Goal: Task Accomplishment & Management: Use online tool/utility

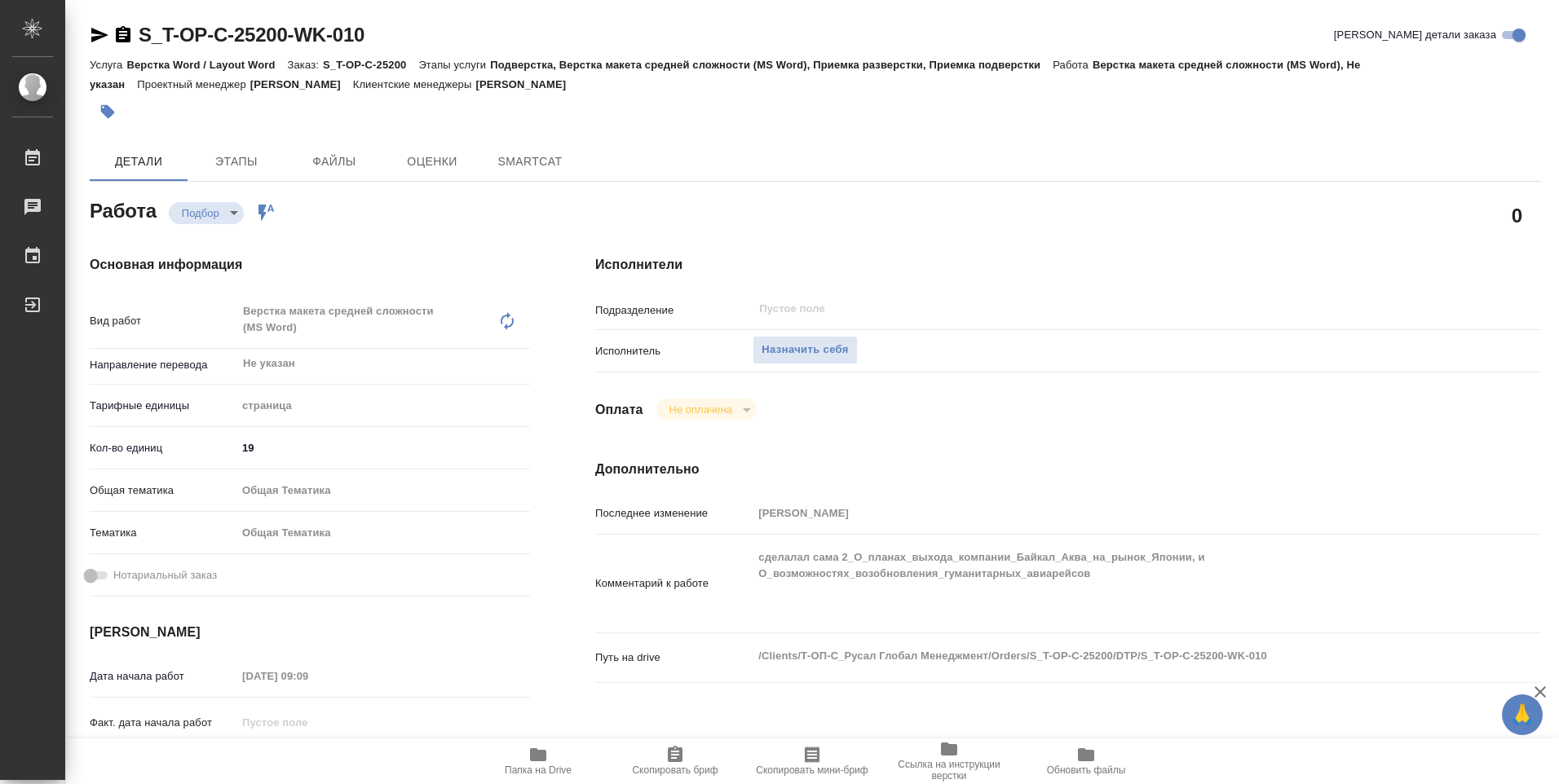
type textarea "x"
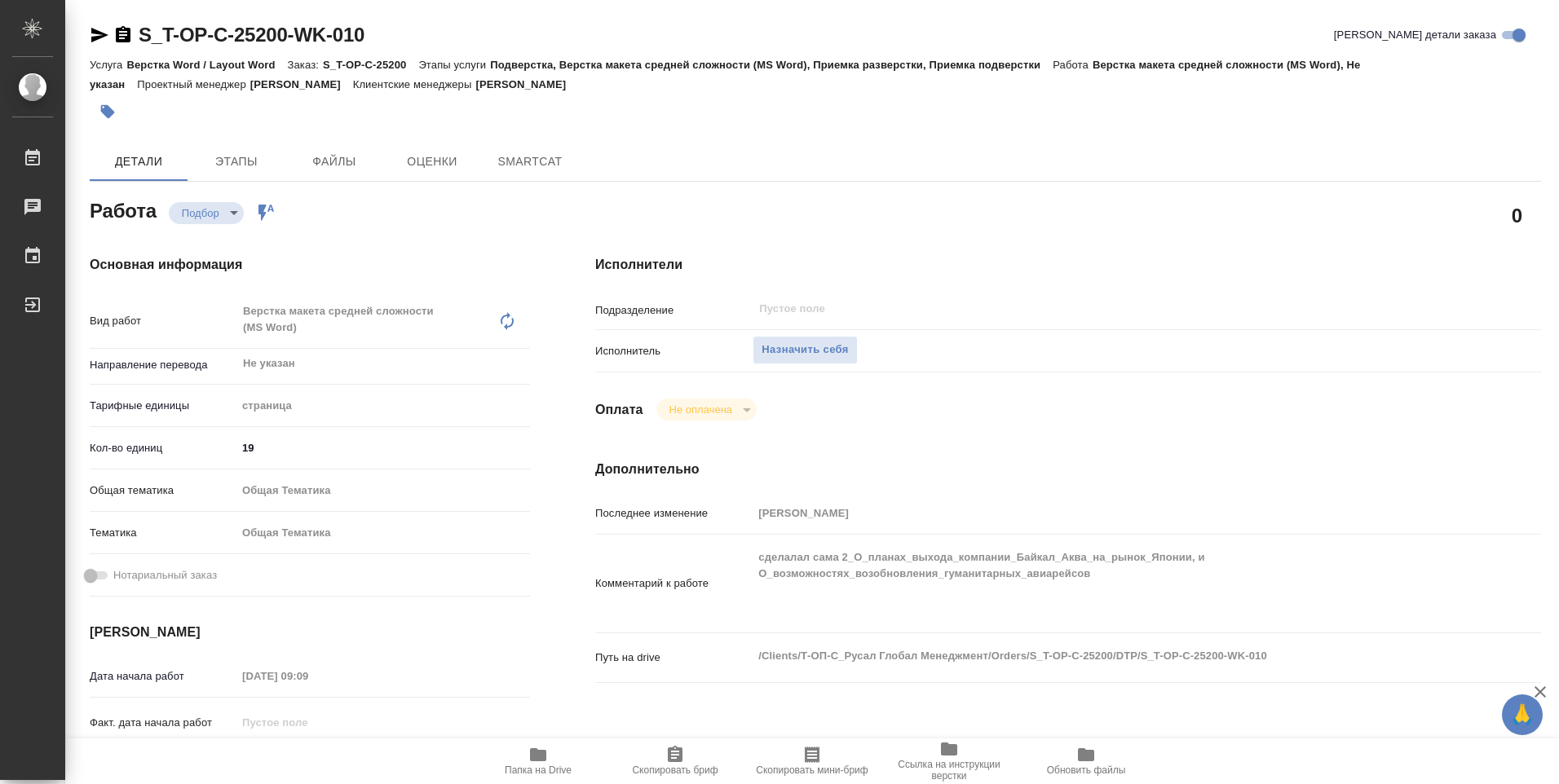
type textarea "x"
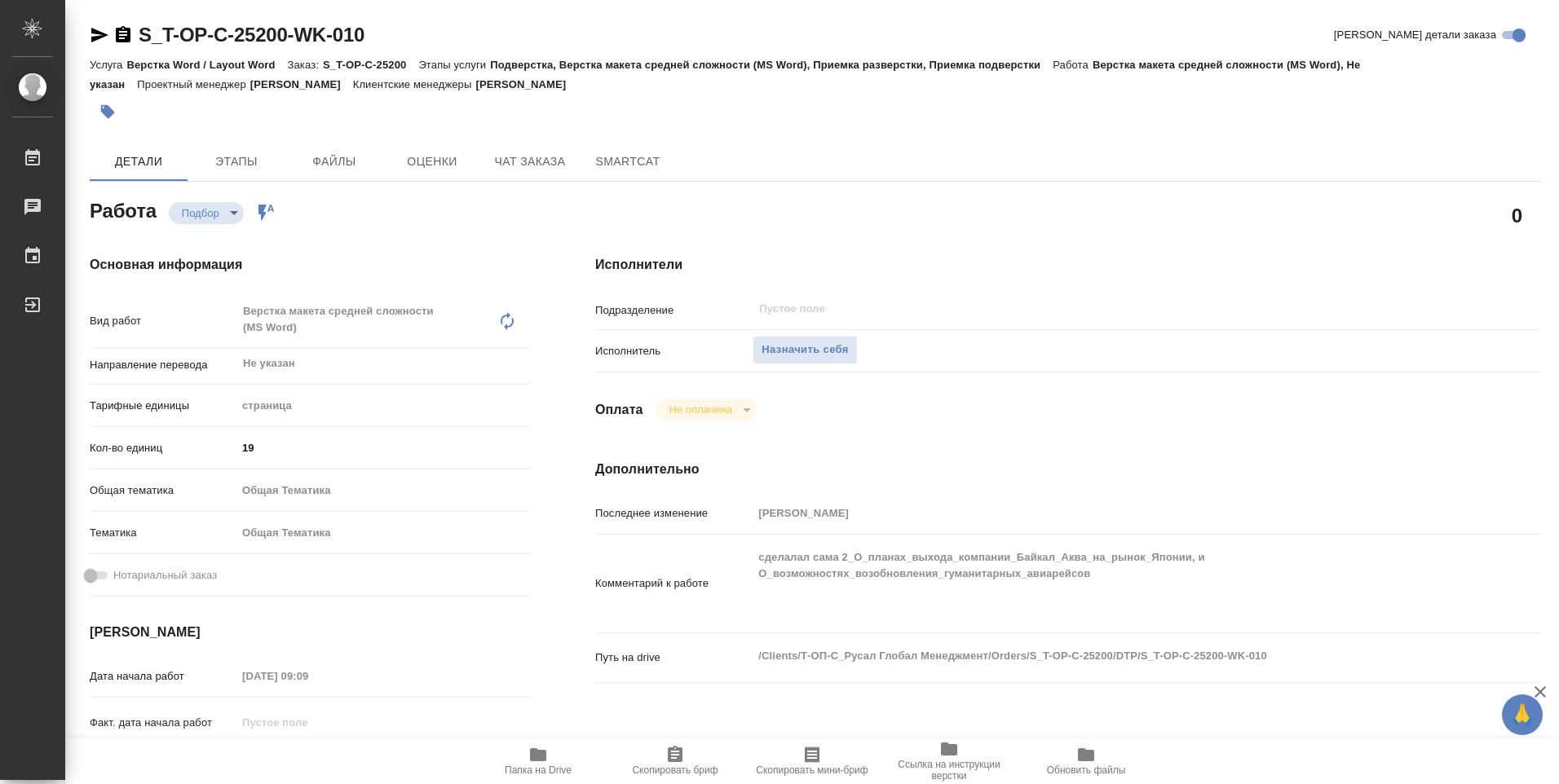
type textarea "x"
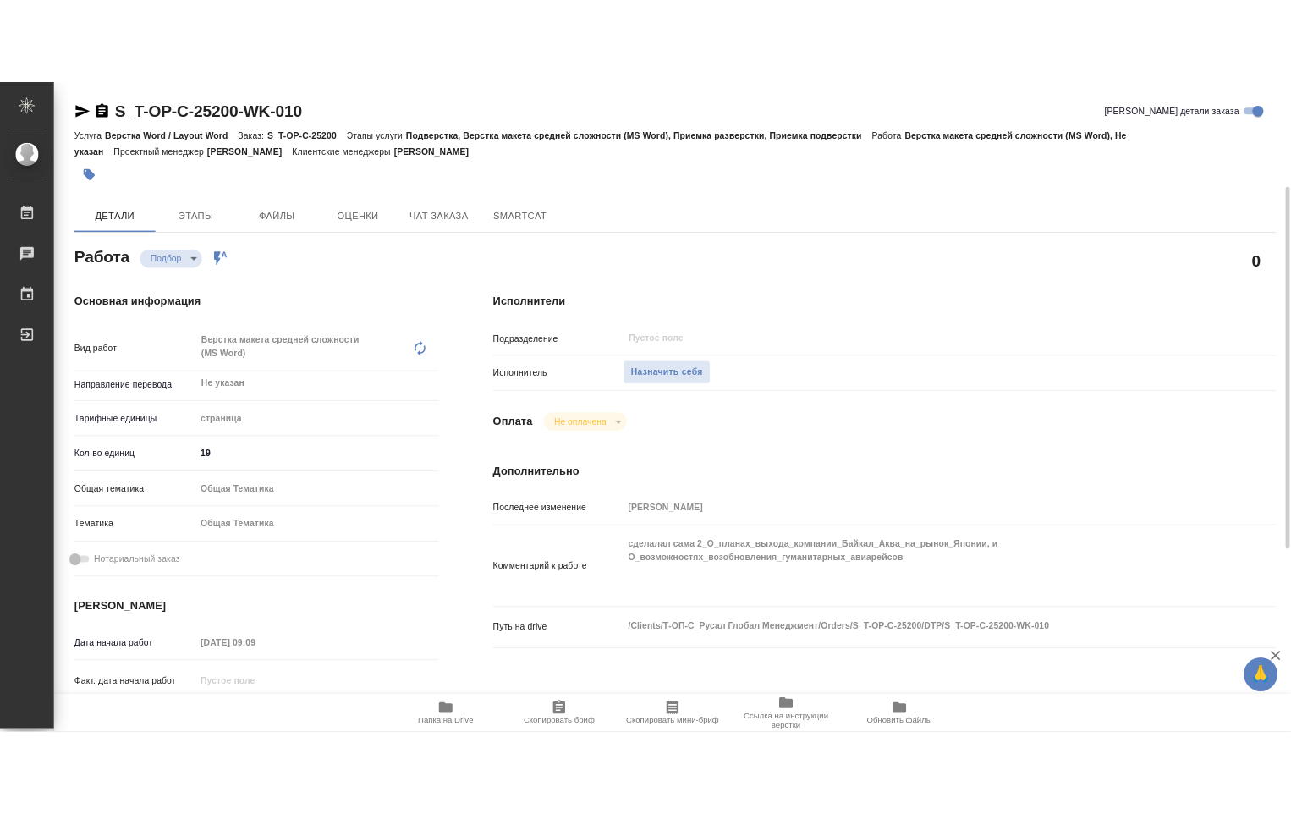
scroll to position [169, 0]
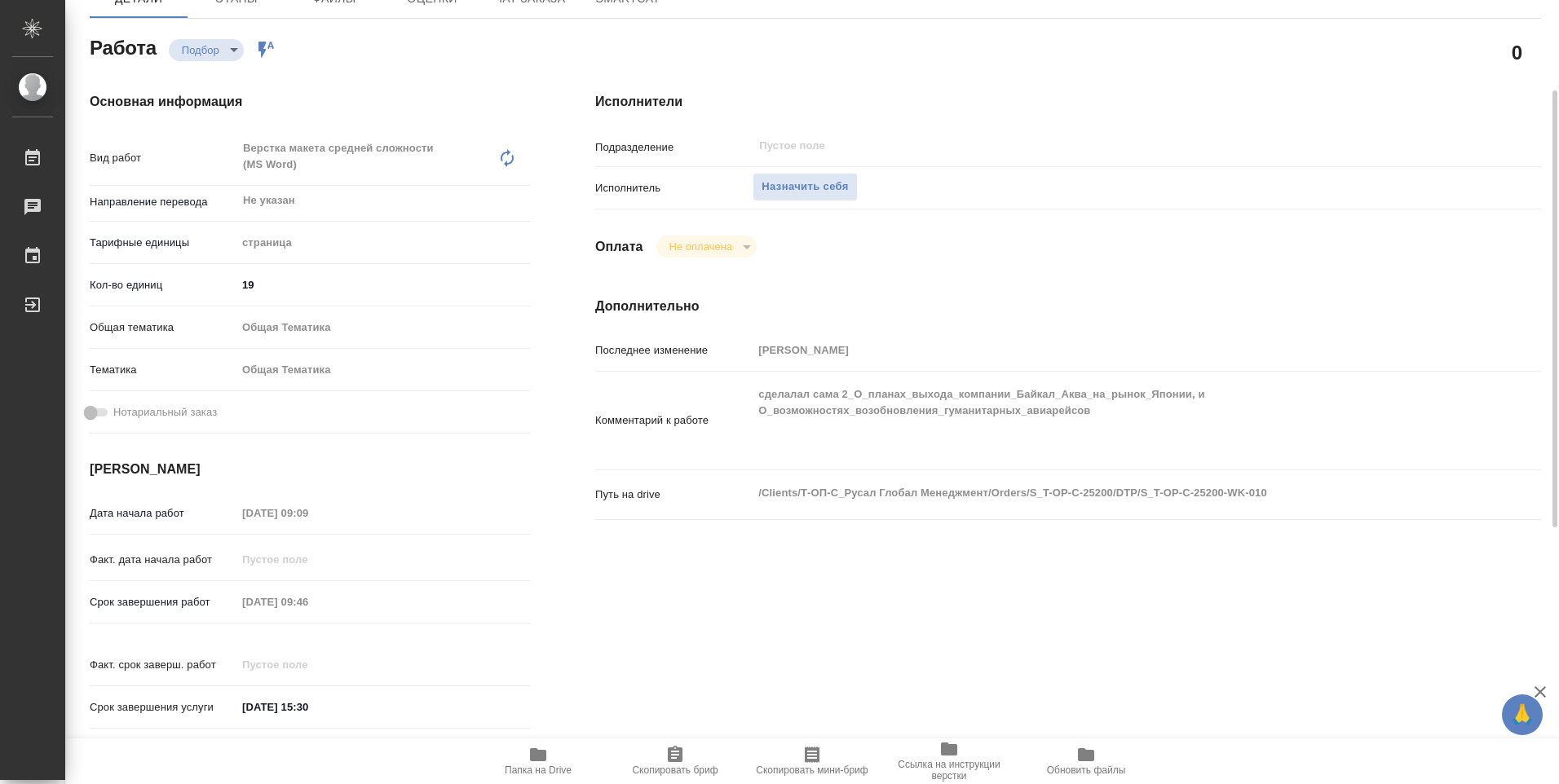
type textarea "x"
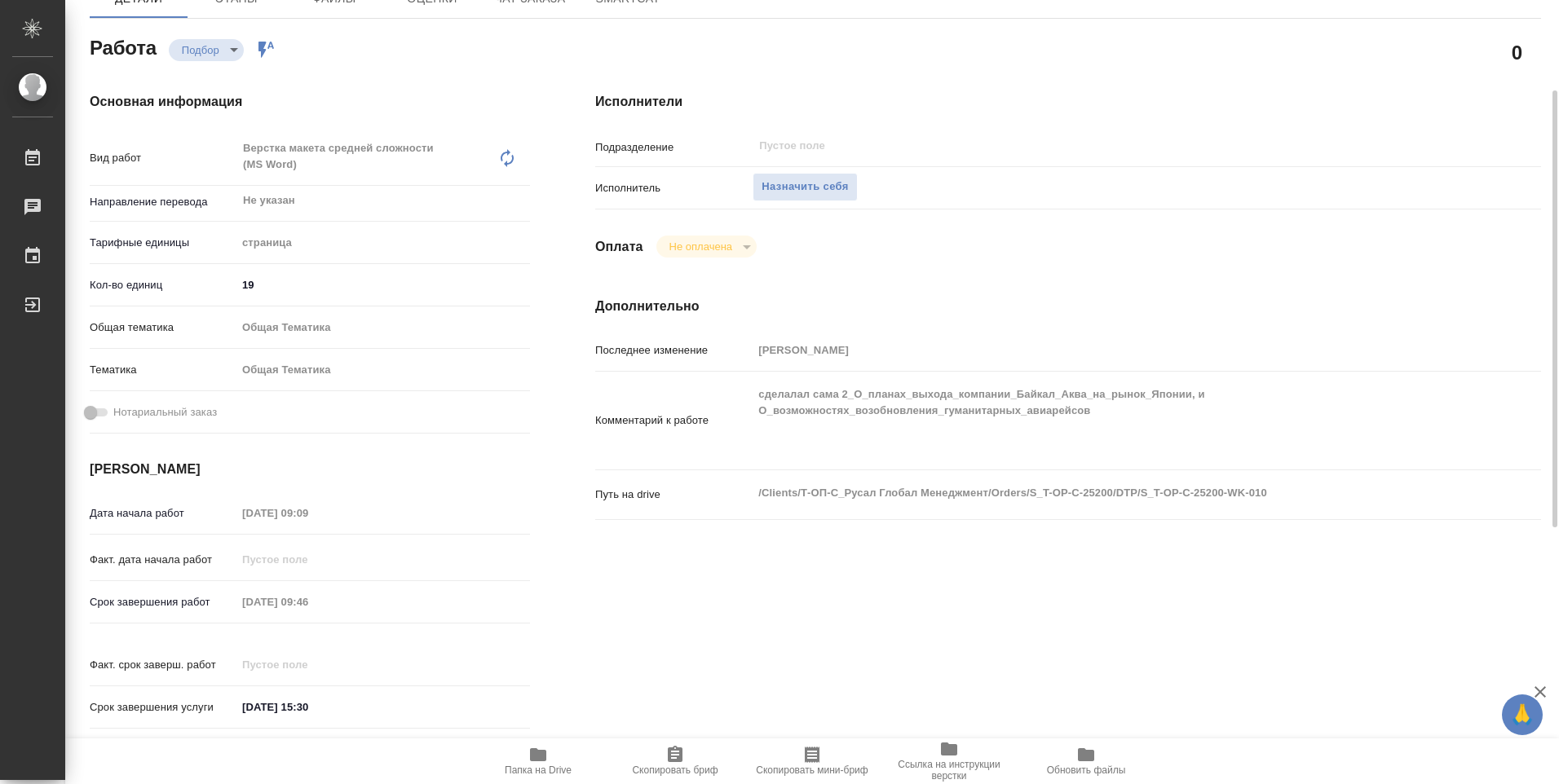
click at [533, 750] on icon "button" at bounding box center [538, 755] width 16 height 13
type textarea "x"
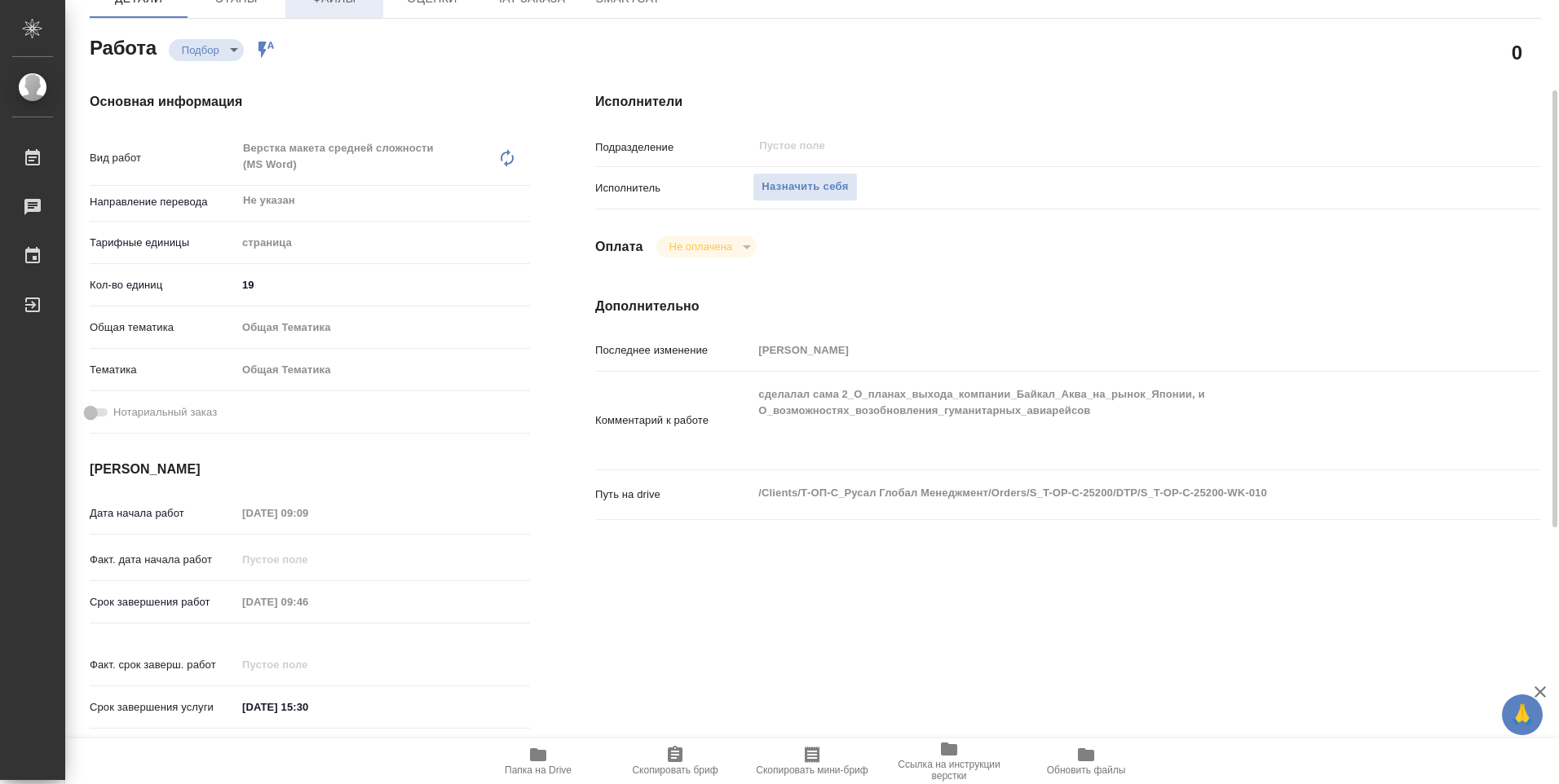
type textarea "x"
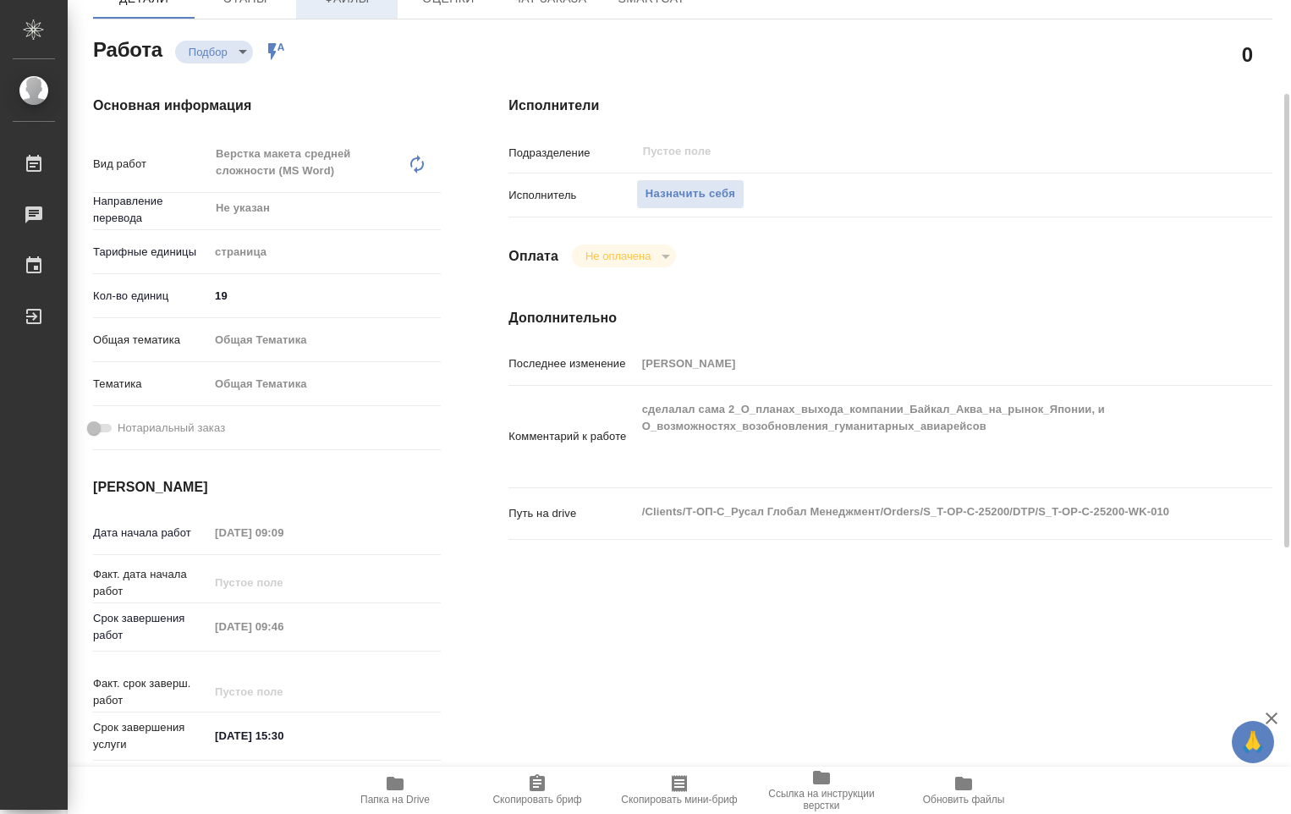
type textarea "x"
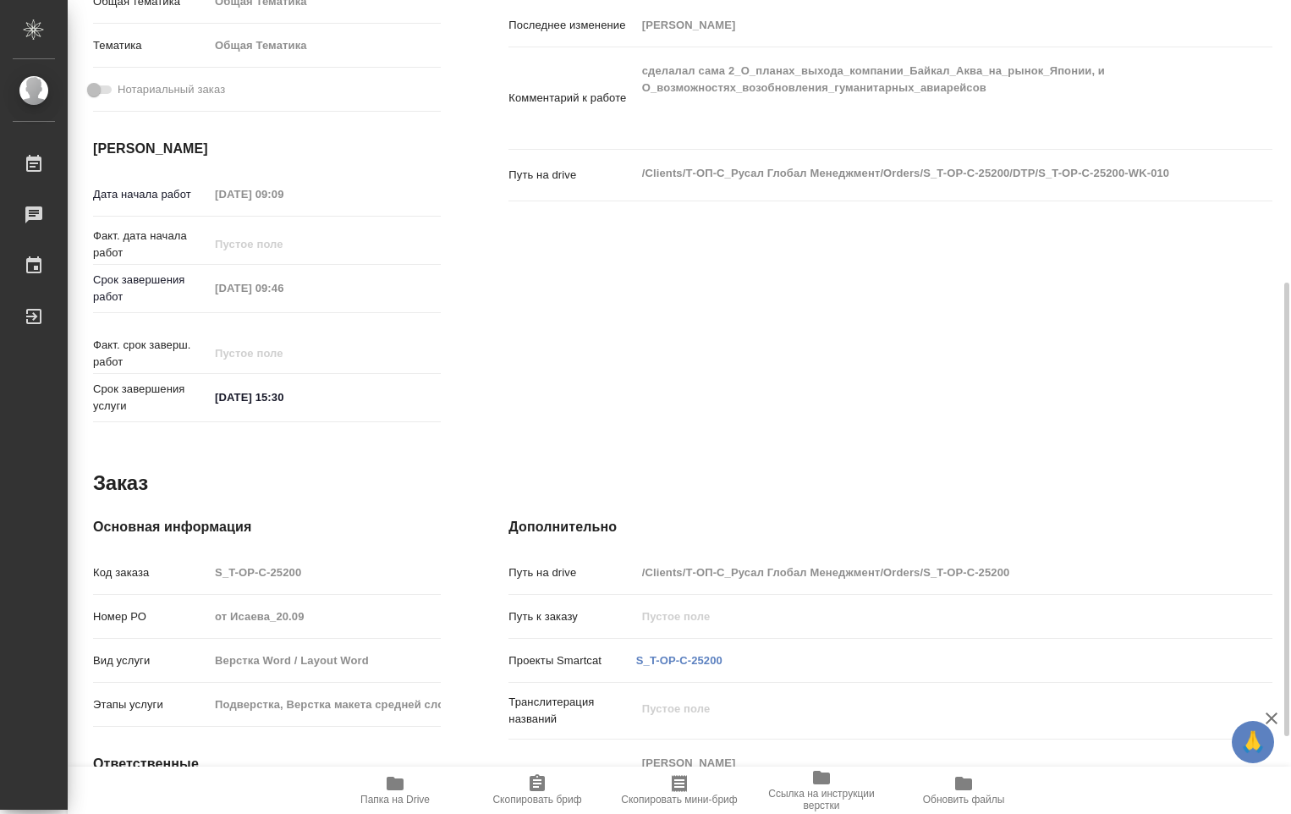
scroll to position [646, 0]
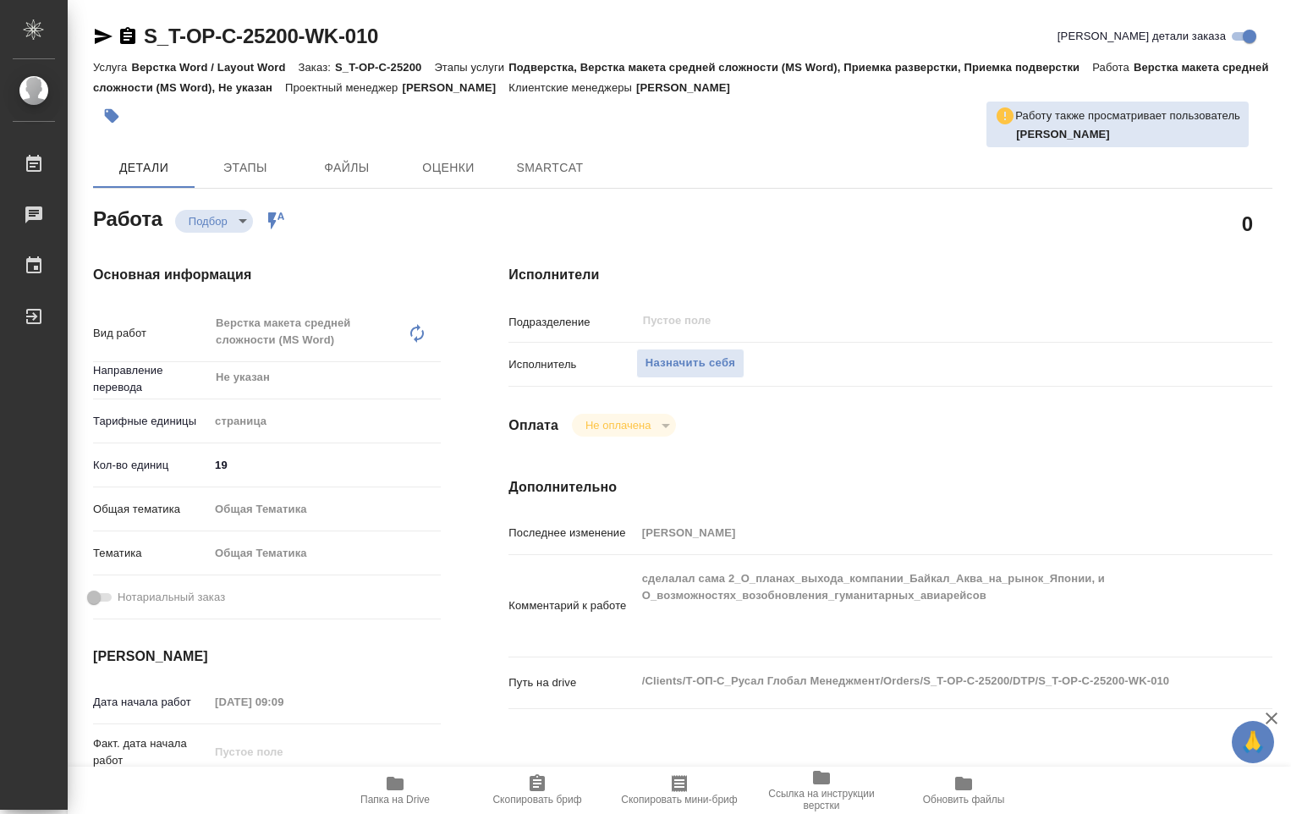
type textarea "x"
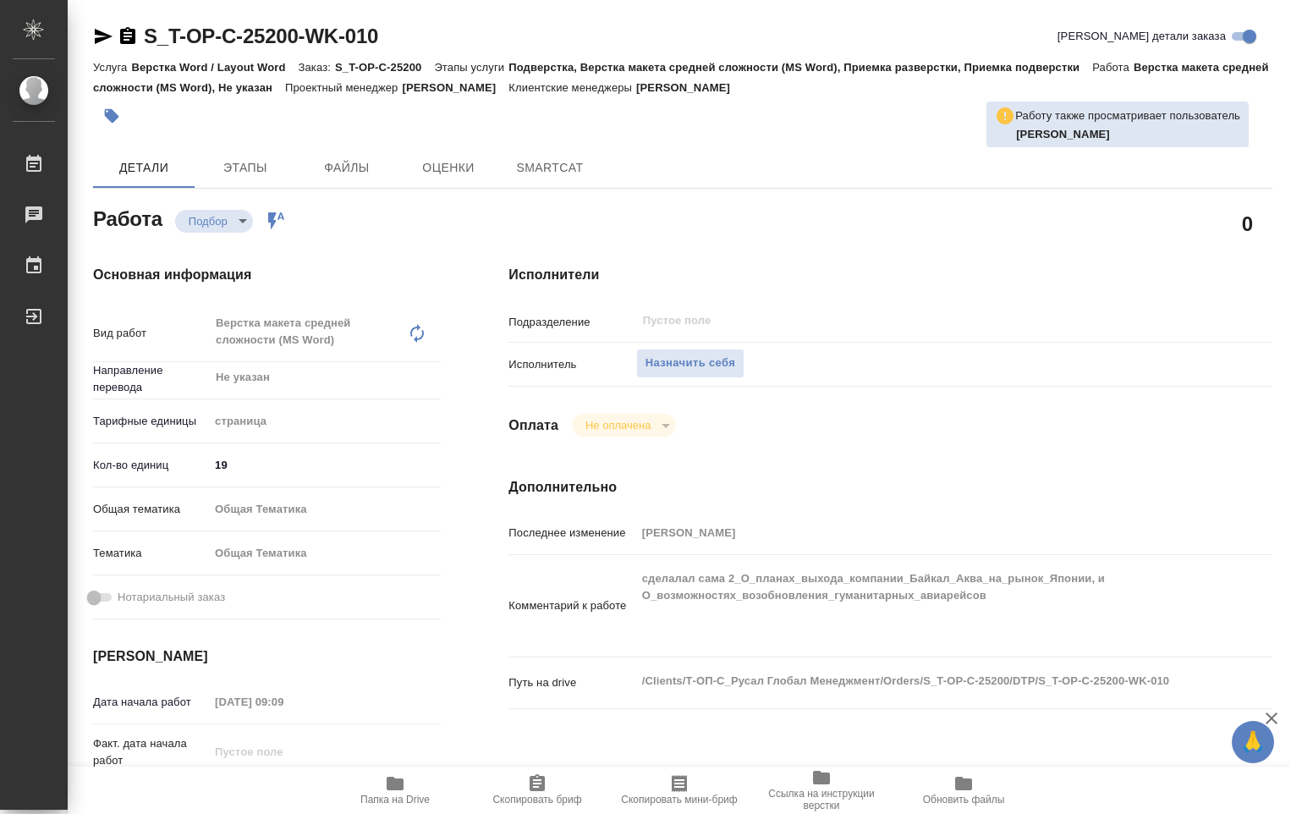
type textarea "x"
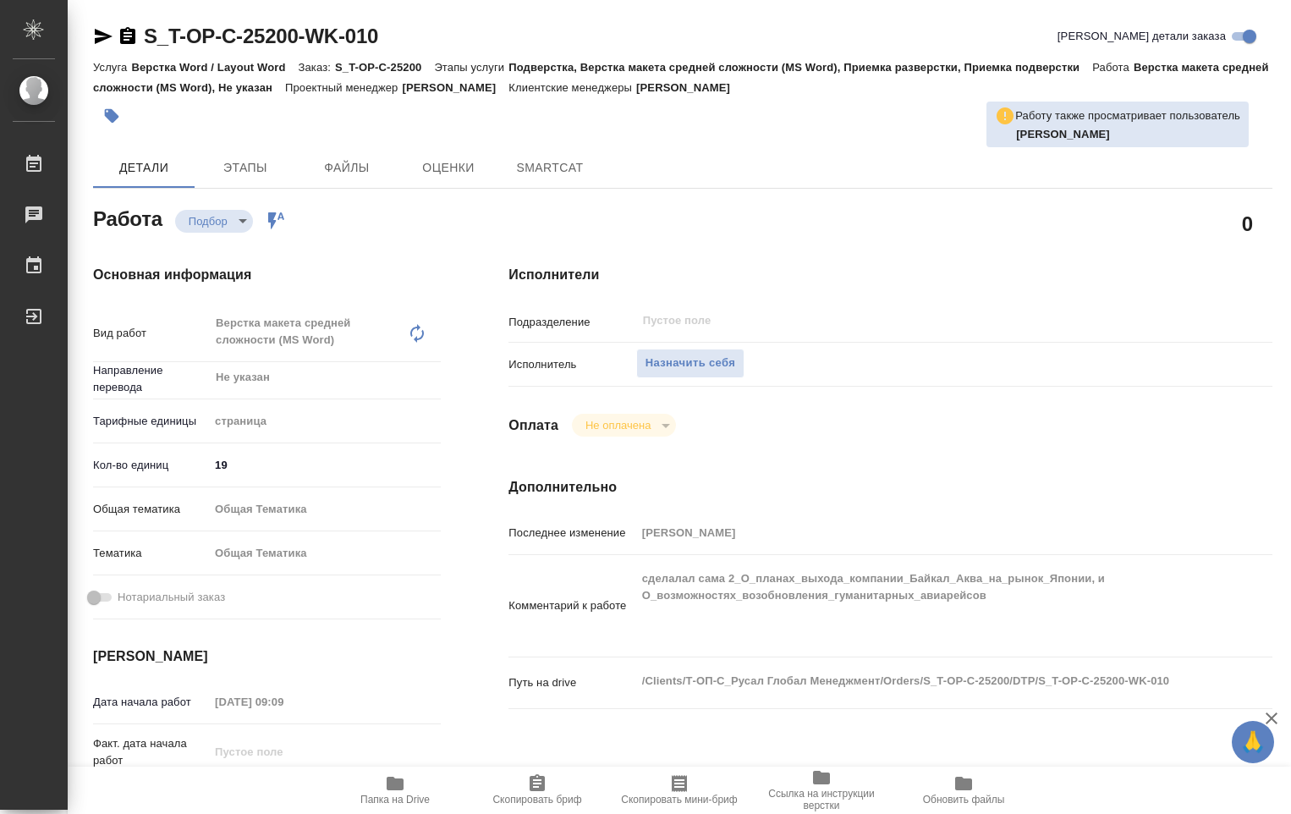
type textarea "x"
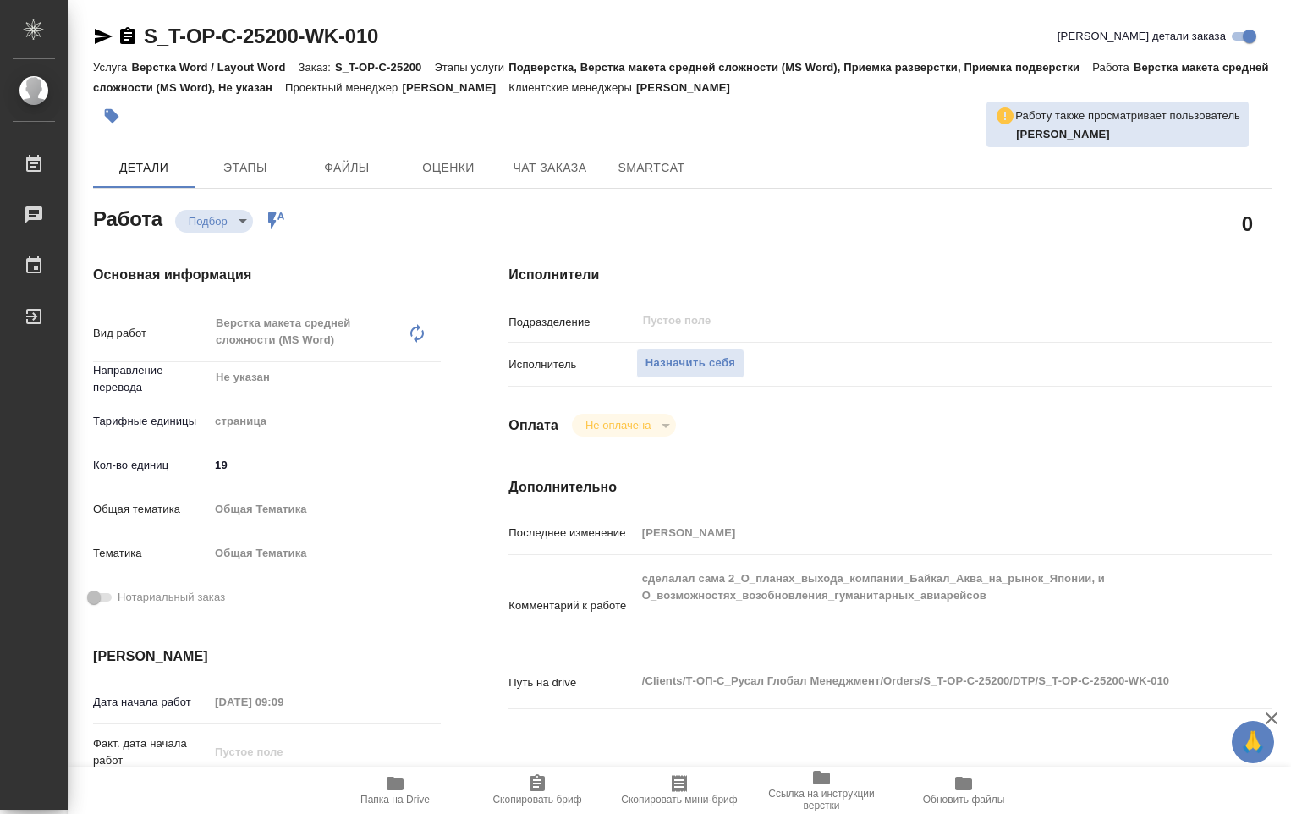
type textarea "x"
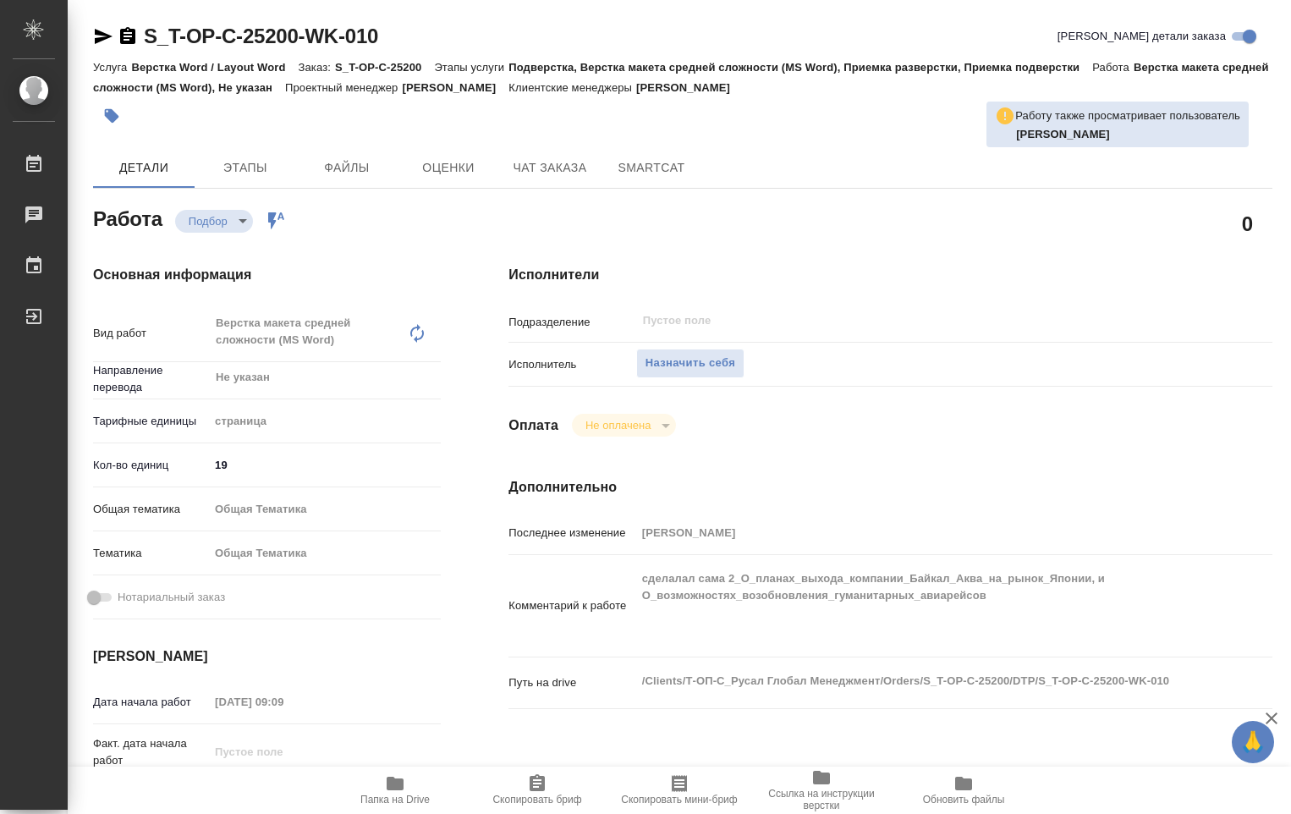
type textarea "x"
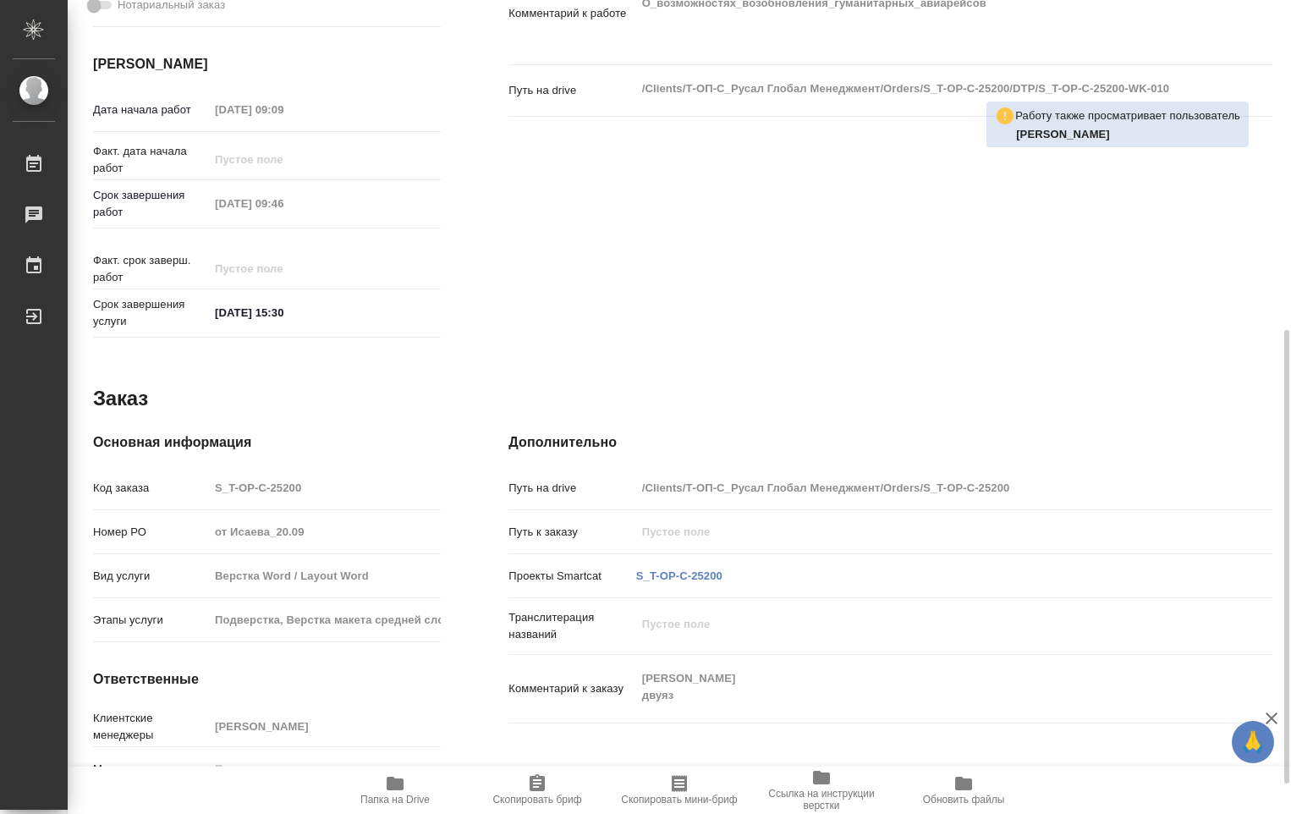
scroll to position [646, 0]
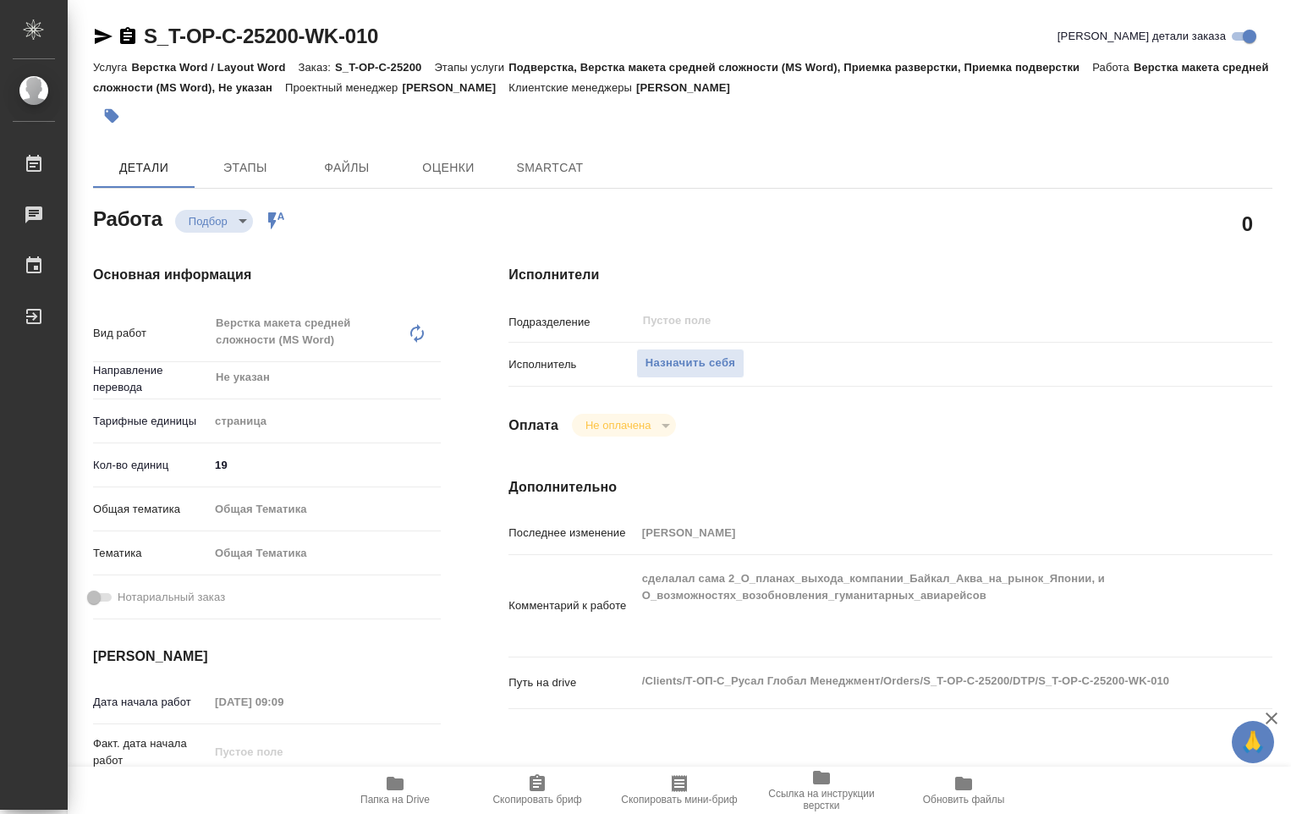
type textarea "x"
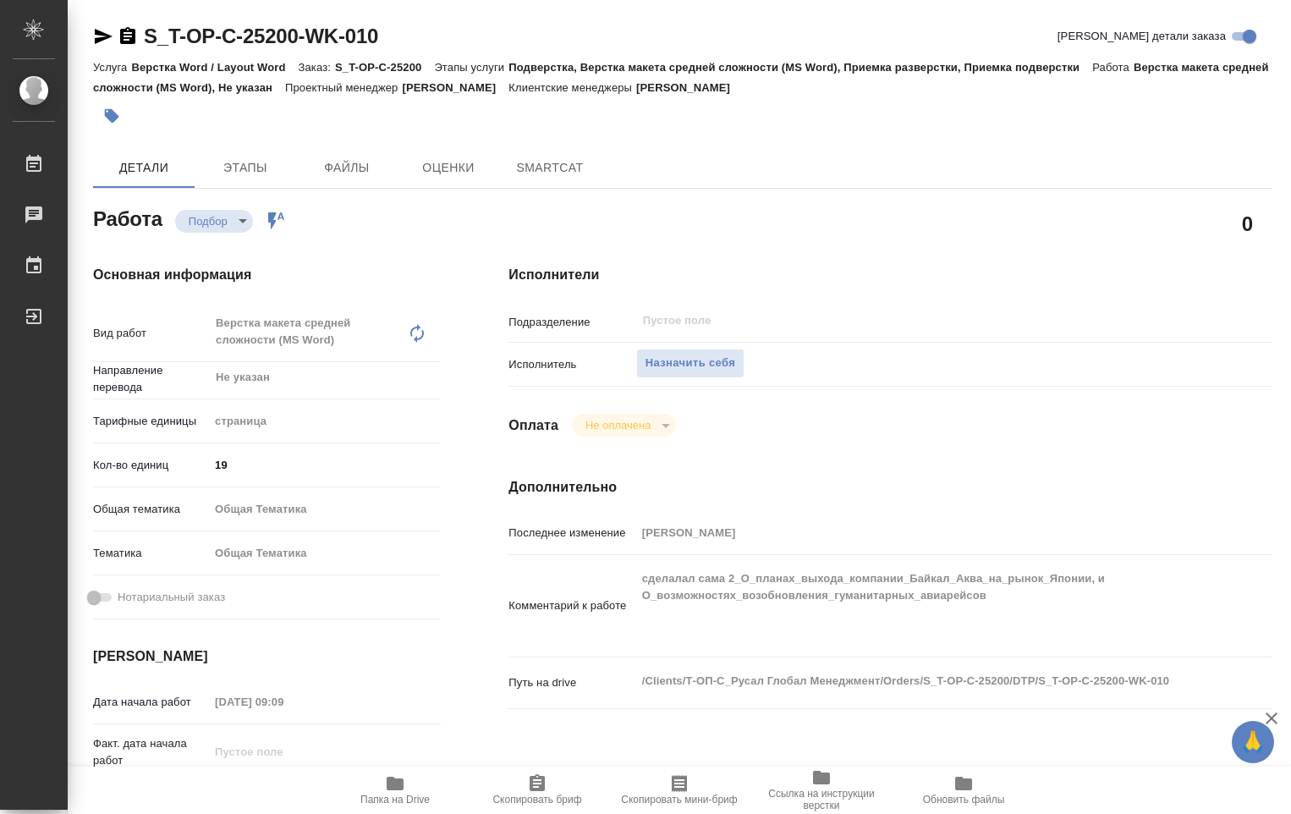
type textarea "x"
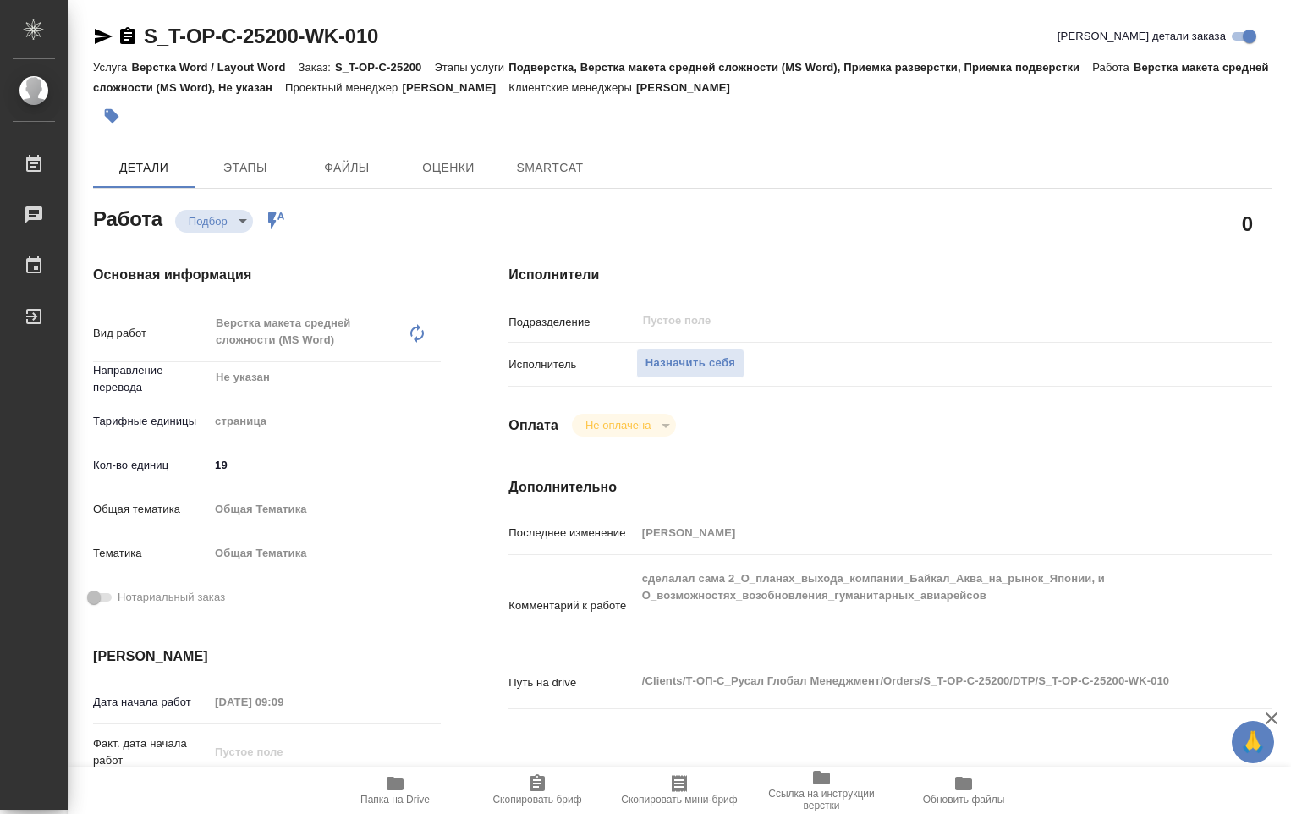
type textarea "x"
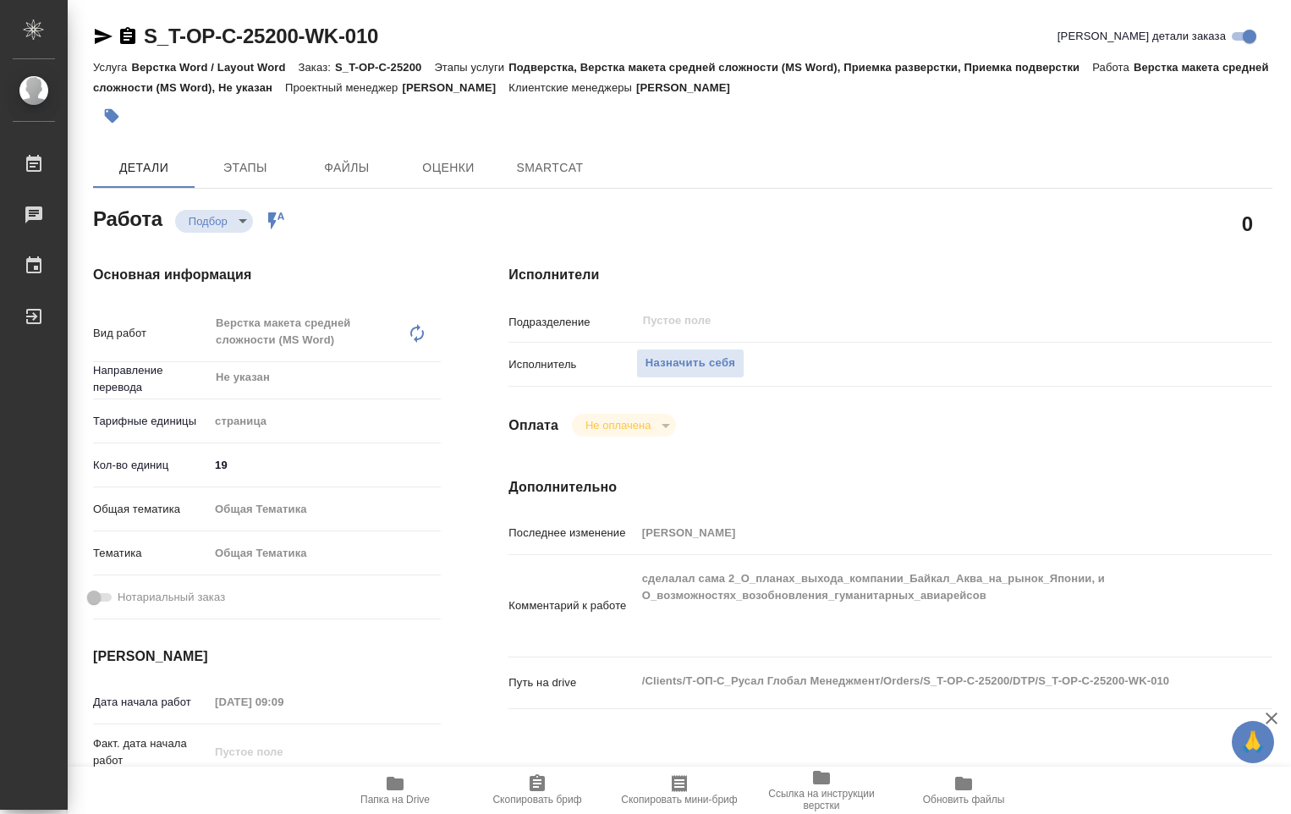
type textarea "x"
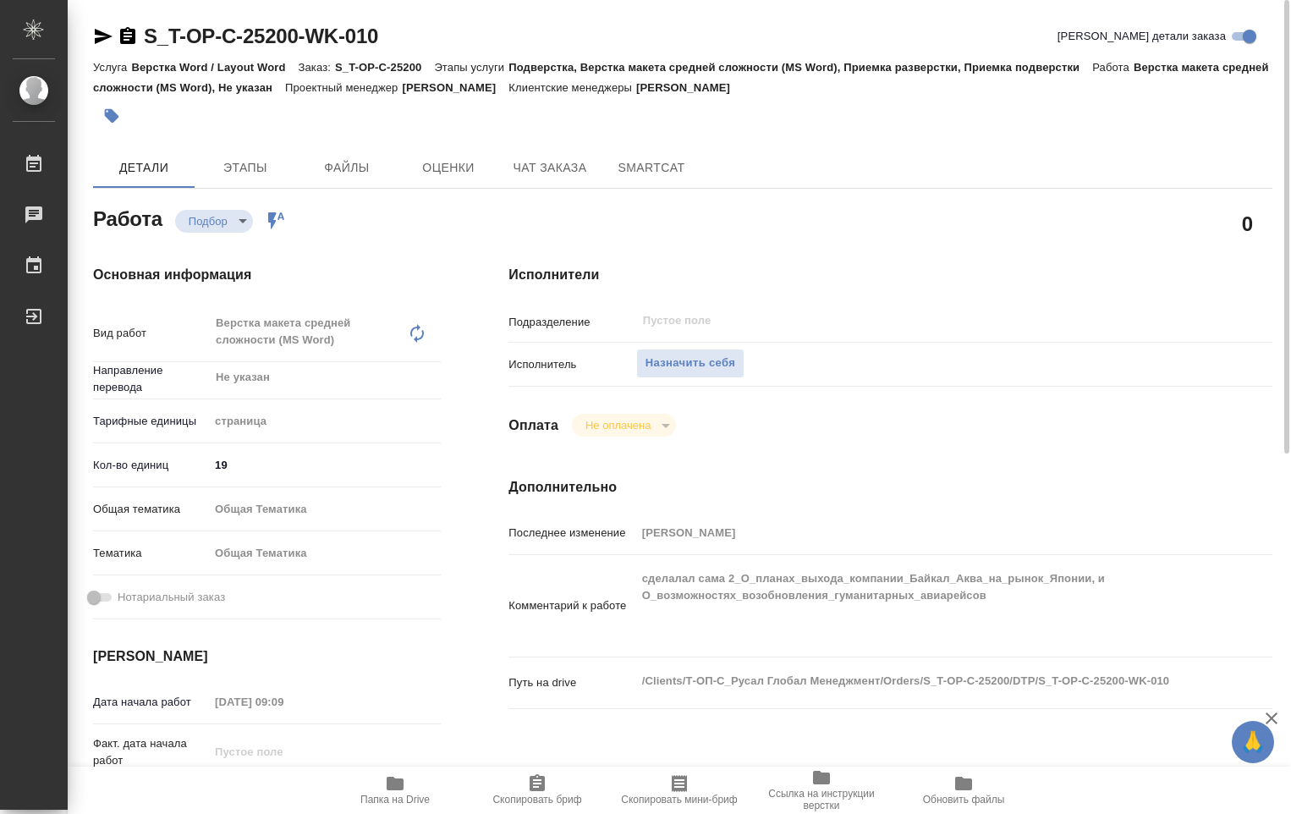
type textarea "x"
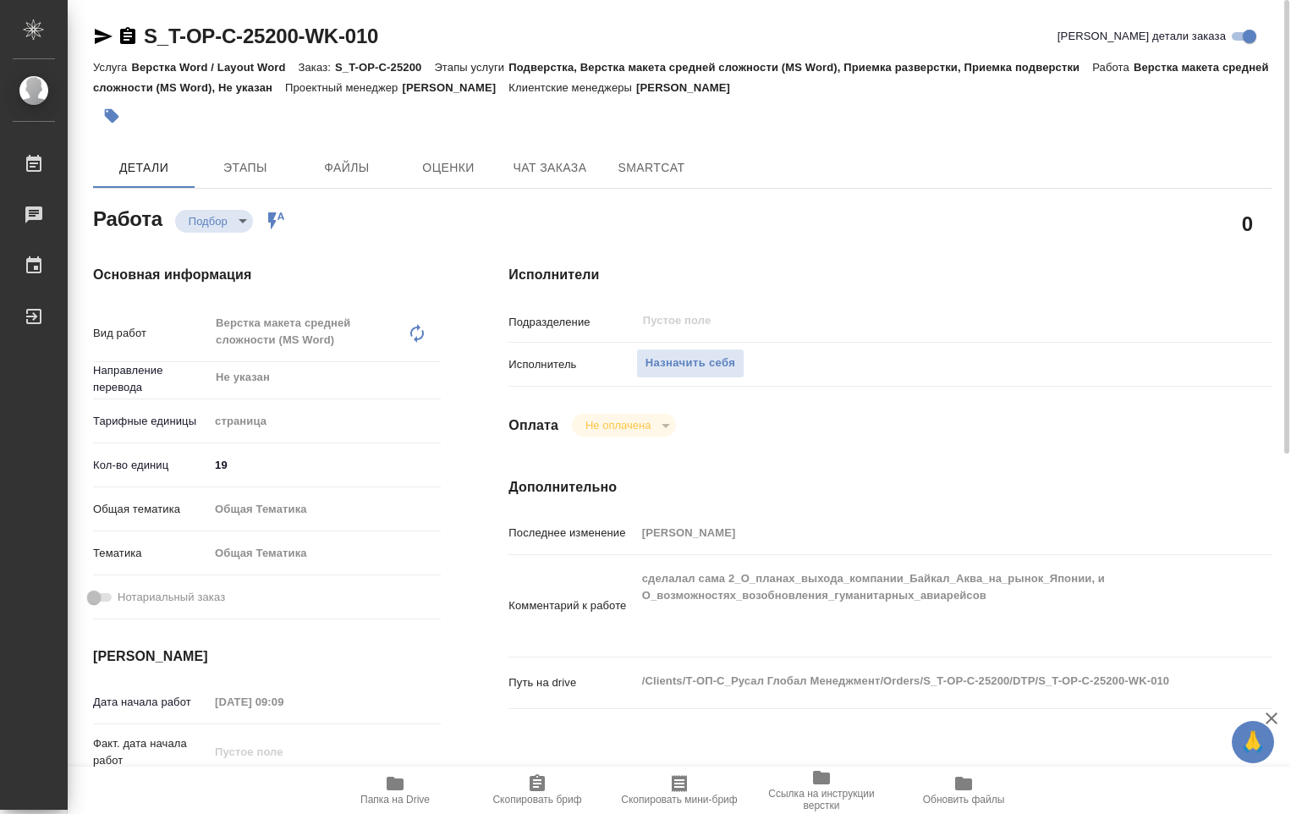
type textarea "x"
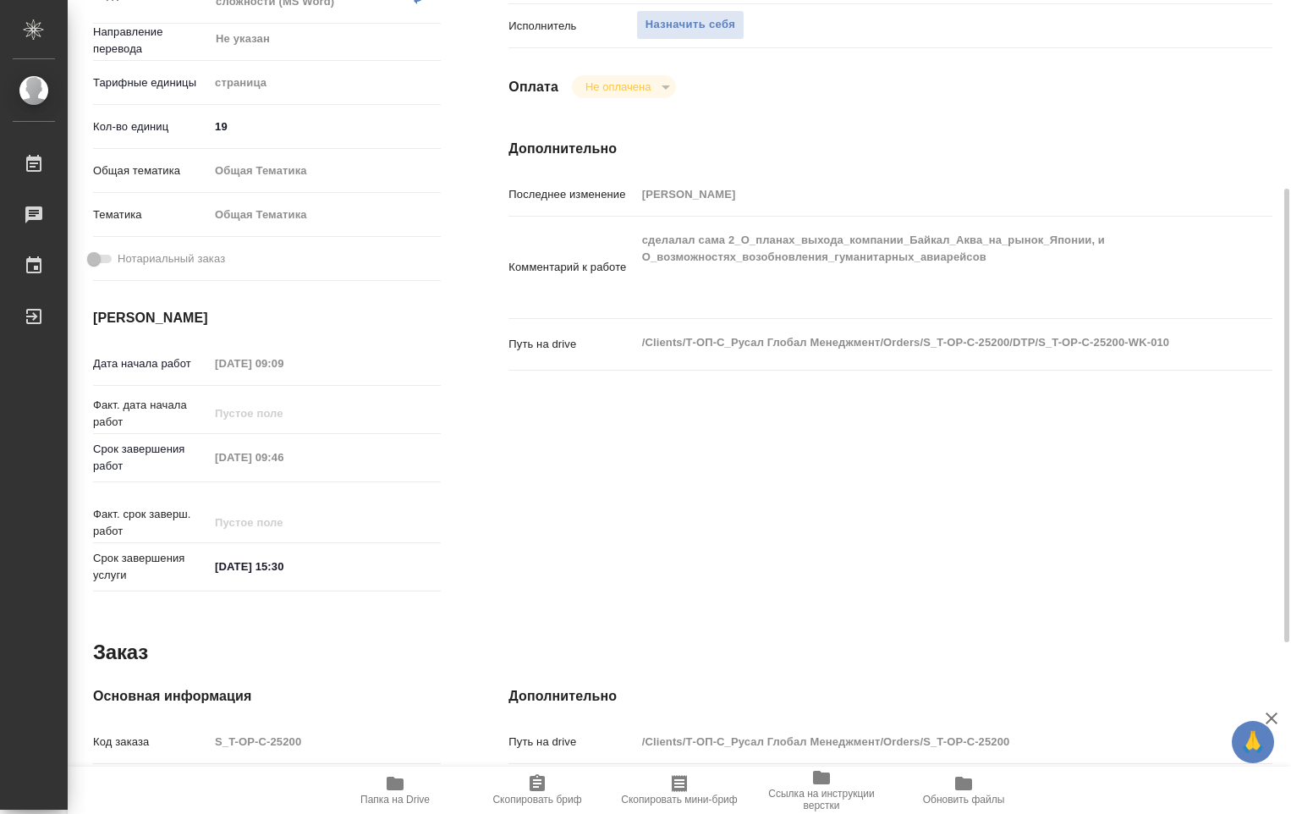
scroll to position [646, 0]
